Goal: Communication & Community: Answer question/provide support

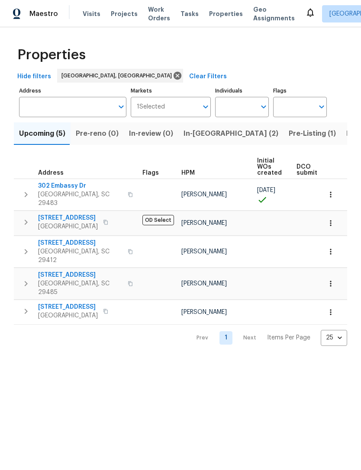
click at [305, 8] on icon at bounding box center [310, 12] width 10 height 10
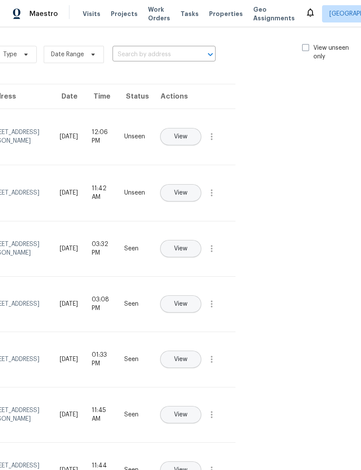
scroll to position [2, 97]
click at [303, 44] on span at bounding box center [306, 47] width 7 height 7
click at [303, 44] on input "View unseen only" at bounding box center [306, 47] width 6 height 6
checkbox input "true"
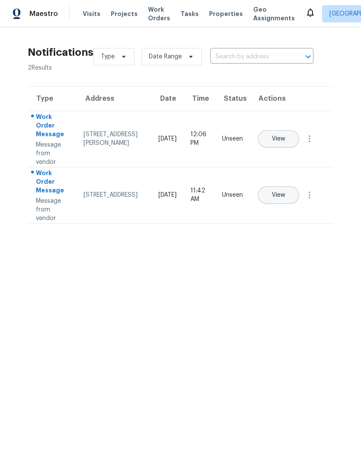
scroll to position [0, 0]
click at [285, 136] on span "View" at bounding box center [278, 139] width 13 height 6
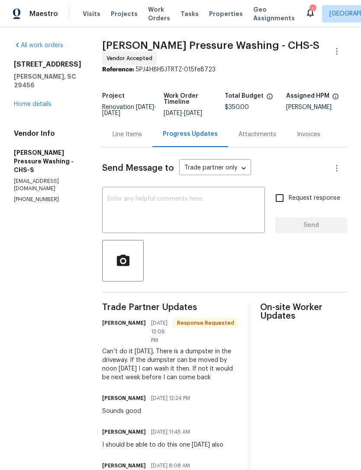
click at [190, 204] on textarea at bounding box center [183, 211] width 152 height 30
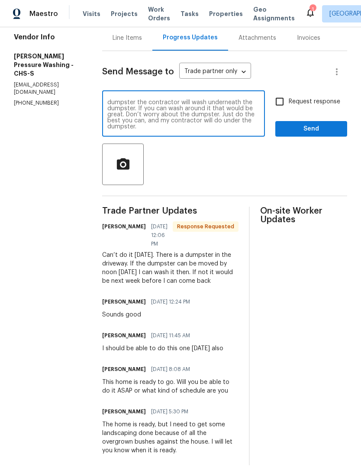
scroll to position [6, 0]
type textarea "If you can do it today, that would be great the dumpster the contractor will wa…"
click at [282, 96] on input "Request response" at bounding box center [279, 102] width 18 height 18
click at [281, 96] on input "Request response" at bounding box center [279, 102] width 18 height 18
click at [282, 97] on input "Request response" at bounding box center [279, 102] width 18 height 18
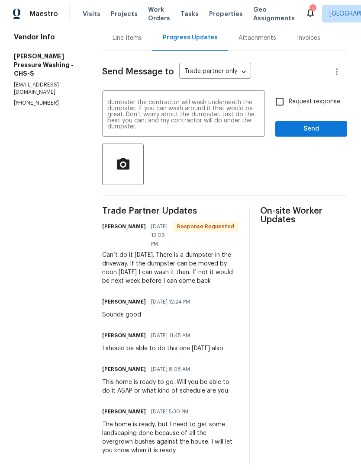
checkbox input "true"
click at [310, 125] on span "Send" at bounding box center [311, 129] width 58 height 11
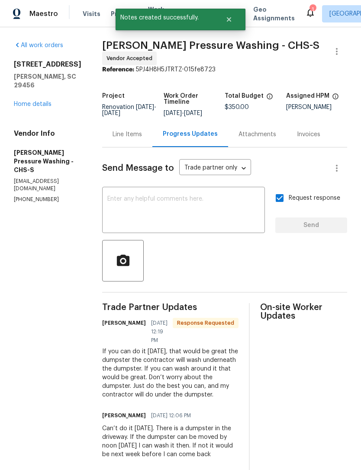
scroll to position [0, 0]
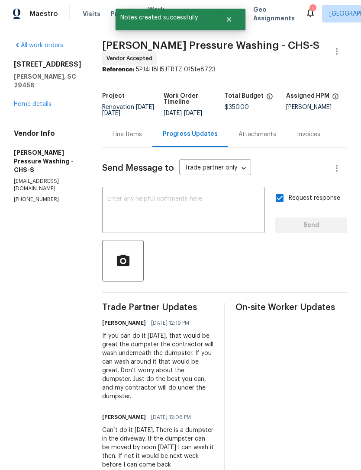
click at [309, 10] on div "1" at bounding box center [312, 9] width 6 height 9
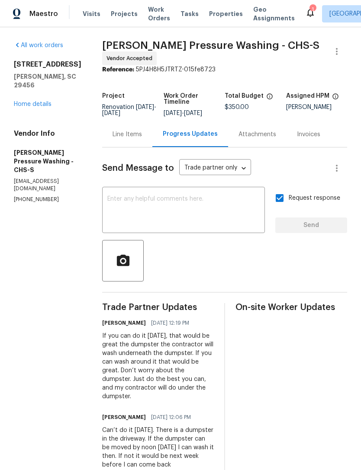
click at [309, 6] on div "1" at bounding box center [312, 9] width 6 height 9
click at [305, 8] on icon at bounding box center [310, 12] width 10 height 10
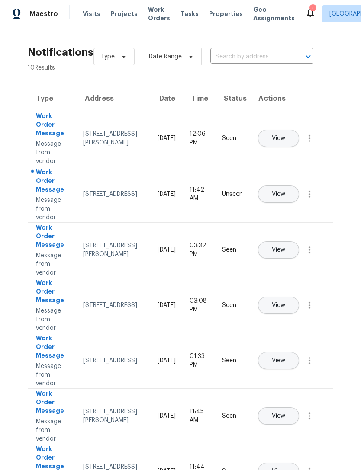
click at [305, 15] on icon at bounding box center [310, 12] width 10 height 10
click at [307, 16] on icon at bounding box center [310, 13] width 7 height 9
click at [309, 8] on div "1" at bounding box center [312, 9] width 6 height 9
click at [305, 9] on icon at bounding box center [310, 12] width 10 height 10
click at [305, 8] on icon at bounding box center [310, 12] width 10 height 10
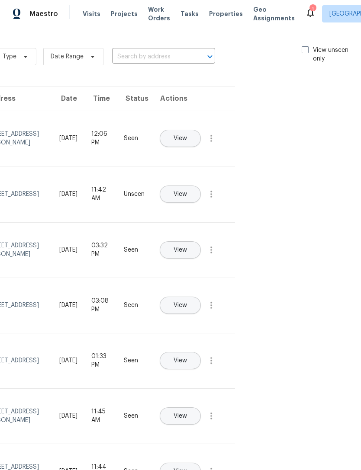
scroll to position [0, 97]
click at [307, 48] on span at bounding box center [306, 49] width 7 height 7
click at [307, 48] on input "View unseen only" at bounding box center [306, 49] width 6 height 6
checkbox input "true"
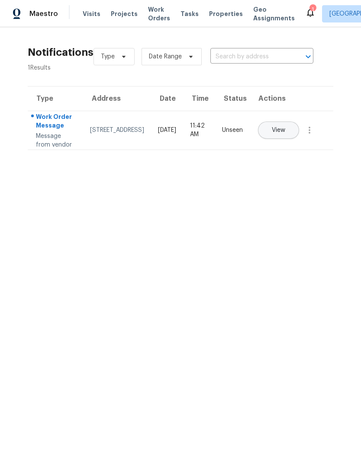
scroll to position [0, 0]
click at [285, 132] on span "View" at bounding box center [278, 130] width 13 height 6
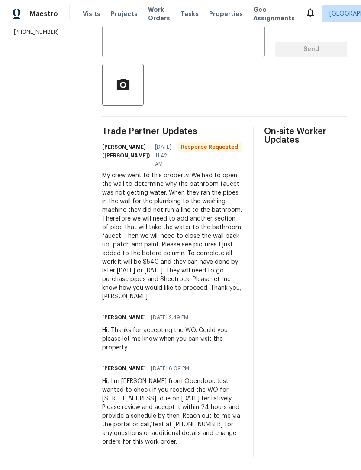
scroll to position [176, 0]
